Goal: Find specific page/section

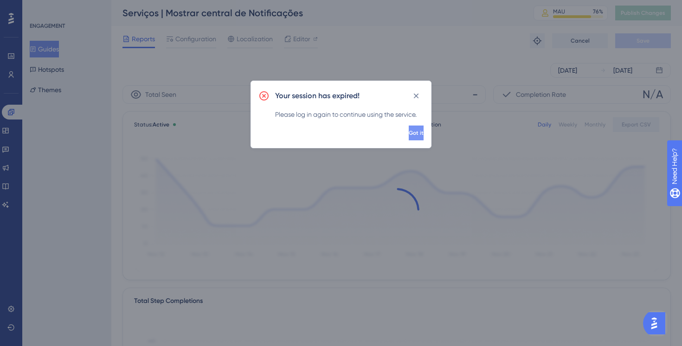
click at [409, 134] on span "Got it" at bounding box center [416, 132] width 15 height 7
